Goal: Transaction & Acquisition: Purchase product/service

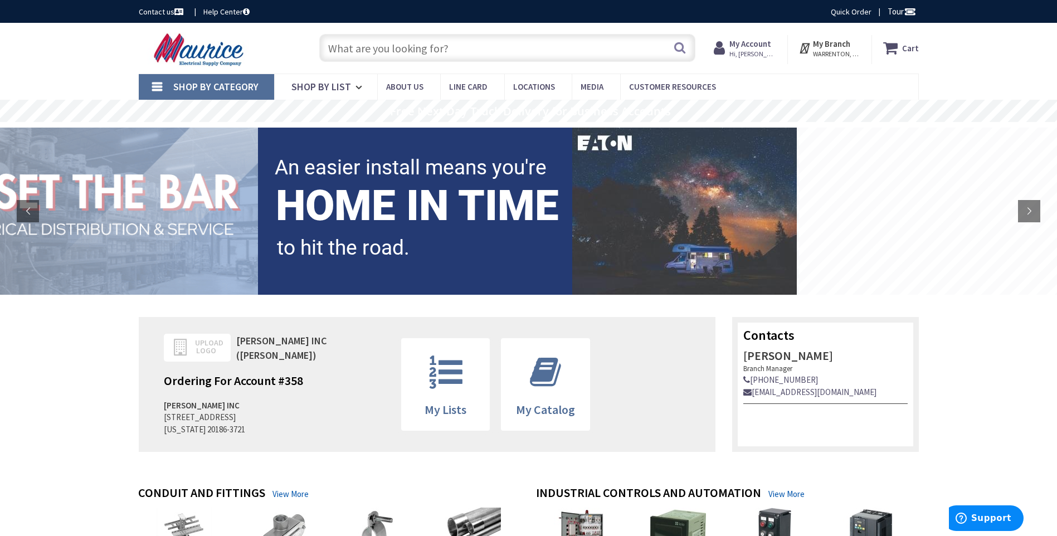
click at [414, 46] on input "text" at bounding box center [507, 48] width 376 height 28
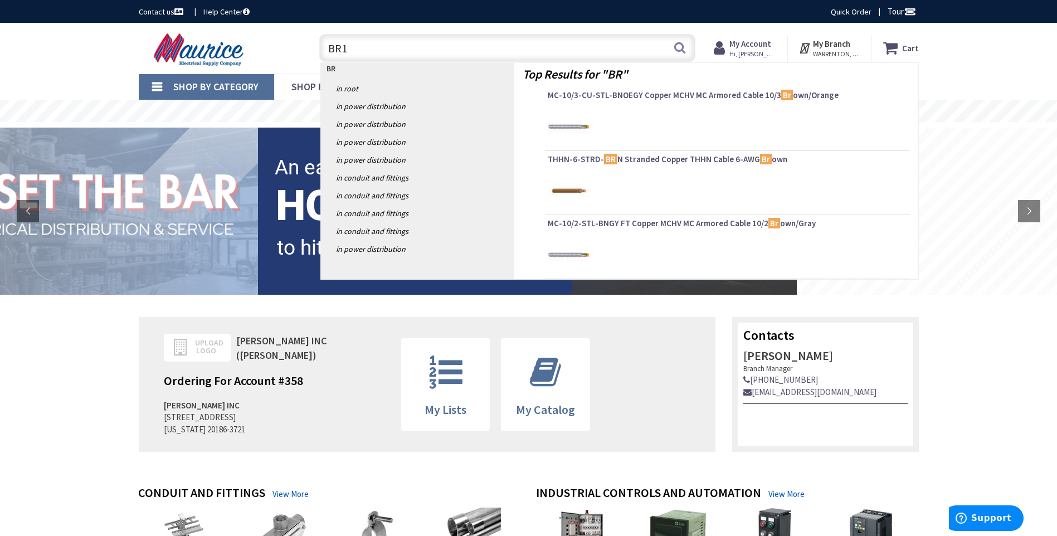
type input "BR12"
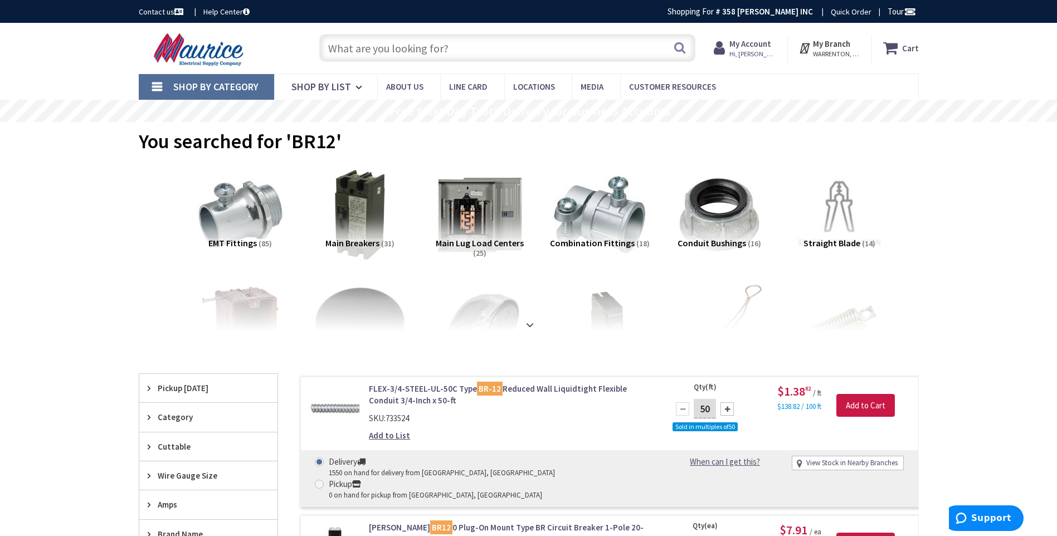
click at [455, 44] on input "text" at bounding box center [507, 48] width 376 height 28
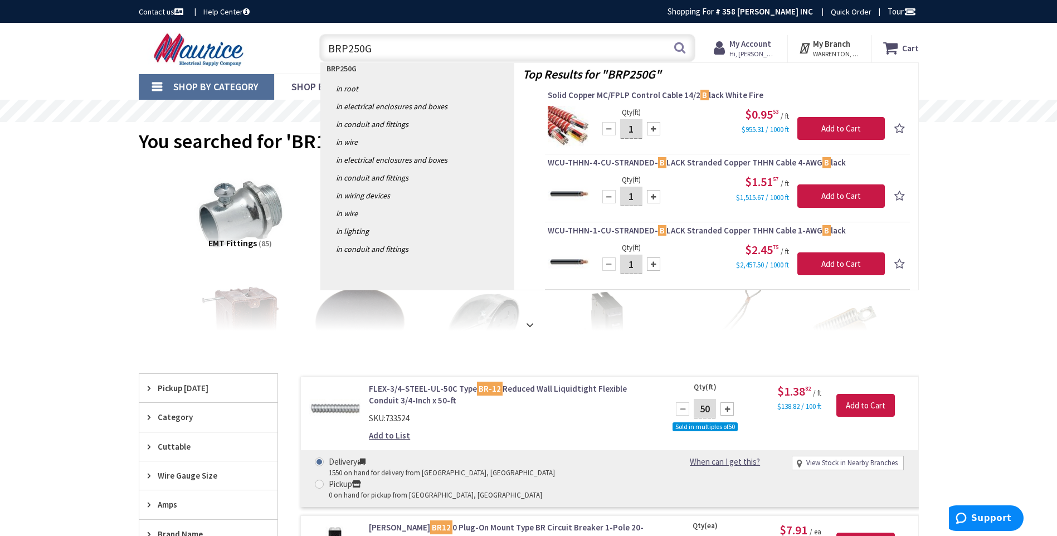
type input "BRP250GF"
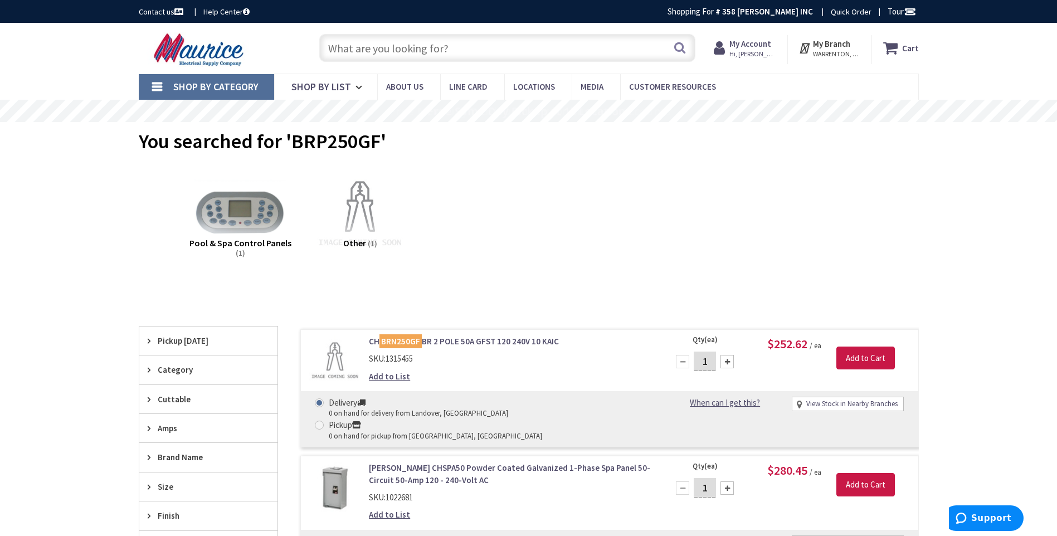
click at [469, 46] on input "text" at bounding box center [507, 48] width 376 height 28
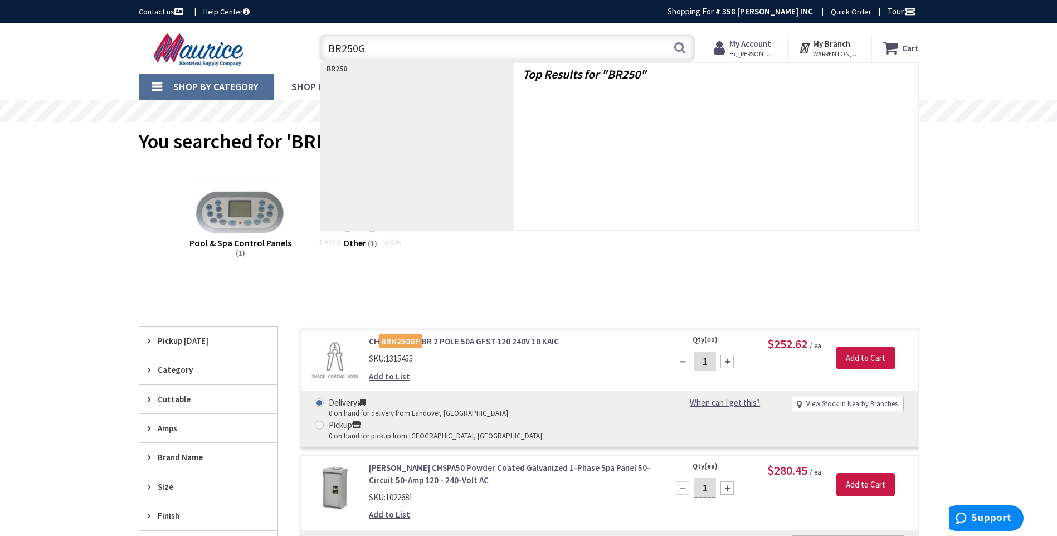
type input "BR250GF"
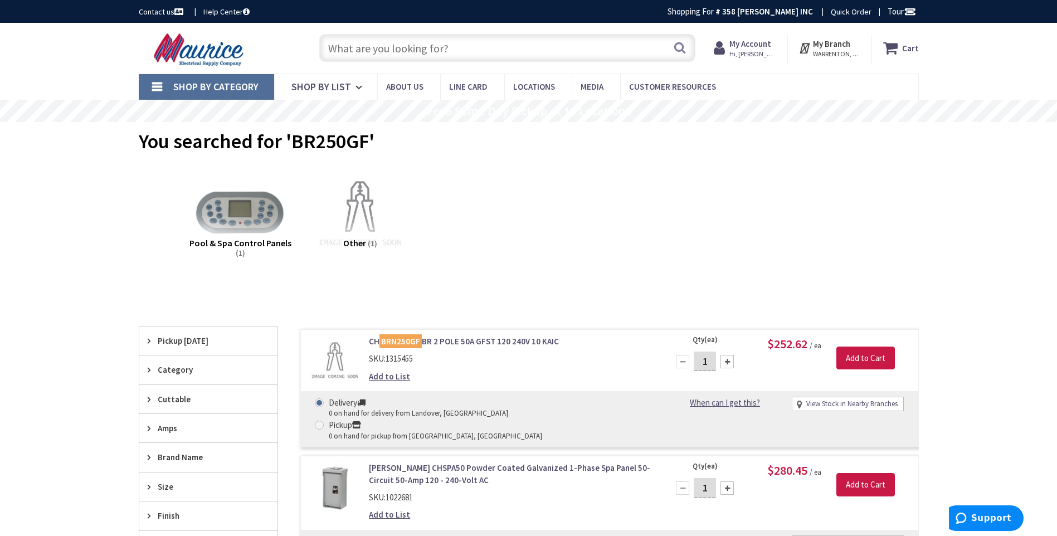
click at [470, 341] on link "CH BRN250GF BR 2 POLE 50A GFST 120 240V 10 KAIC" at bounding box center [511, 342] width 284 height 12
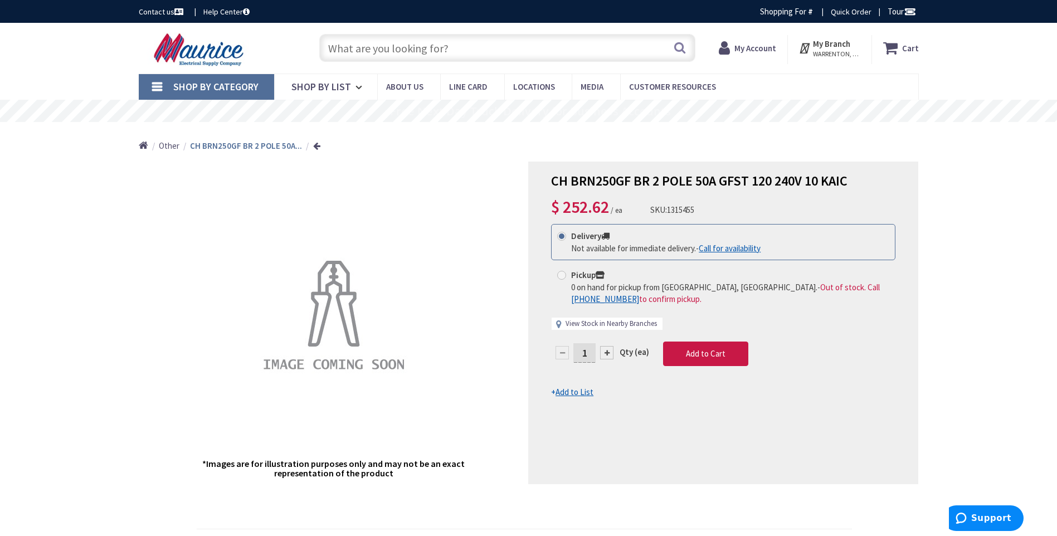
click at [591, 322] on link "View Stock in Nearby Branches" at bounding box center [611, 324] width 91 height 11
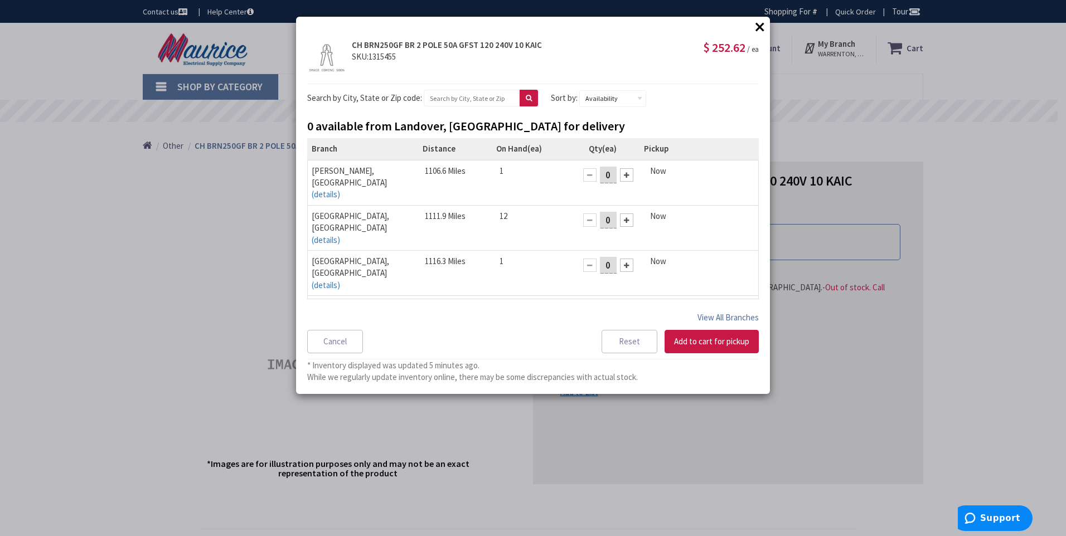
click at [723, 318] on button "View All Branches" at bounding box center [727, 317] width 61 height 14
select select "data-availability"
